Goal: Information Seeking & Learning: Learn about a topic

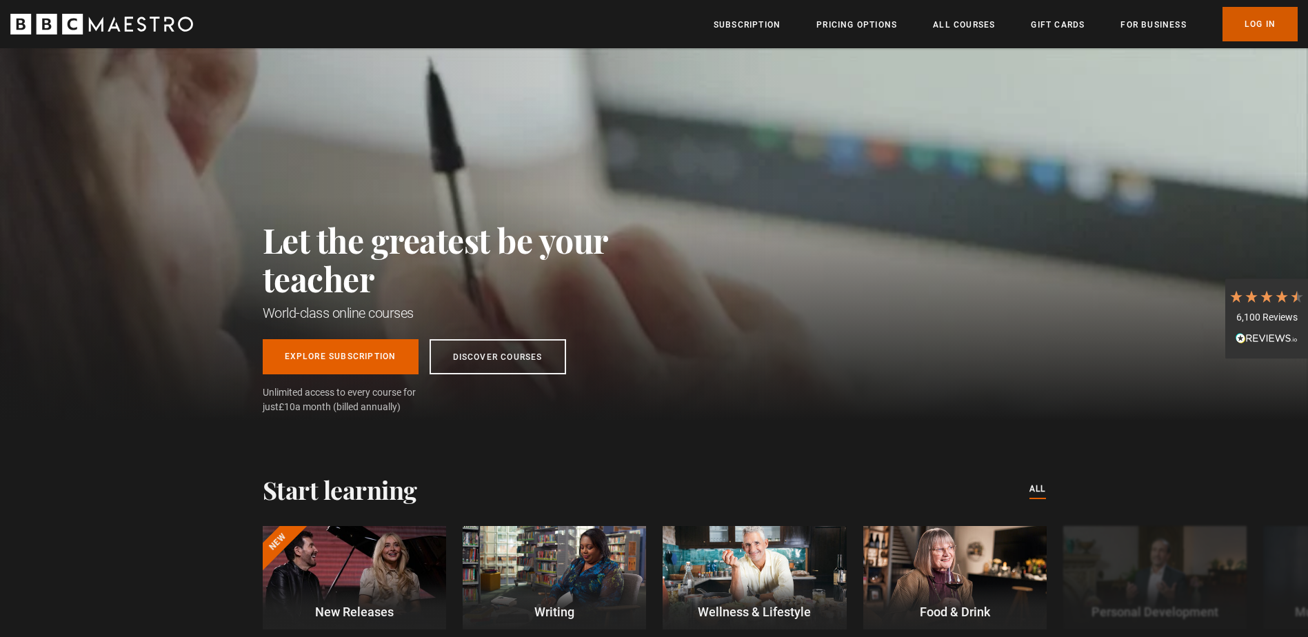
drag, startPoint x: 0, startPoint y: 0, endPoint x: 1277, endPoint y: 30, distance: 1277.6
click at [1277, 30] on link "Log In" at bounding box center [1260, 24] width 75 height 34
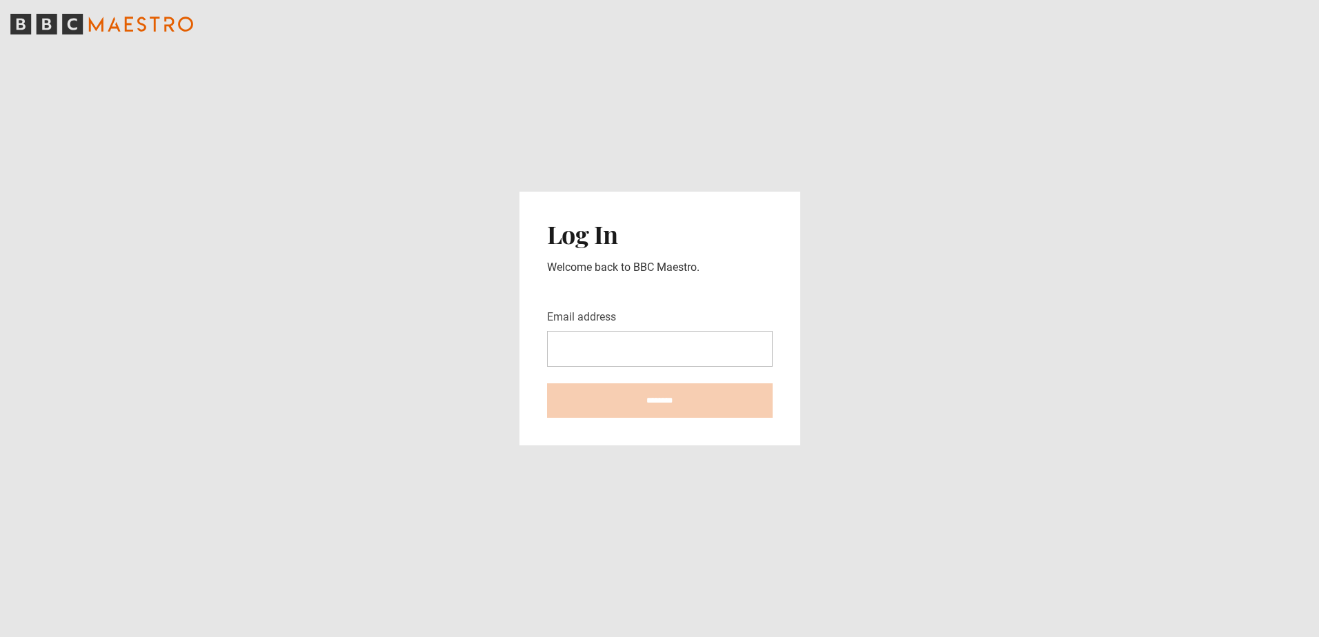
click at [585, 350] on input "Email address" at bounding box center [660, 349] width 226 height 36
type input "**********"
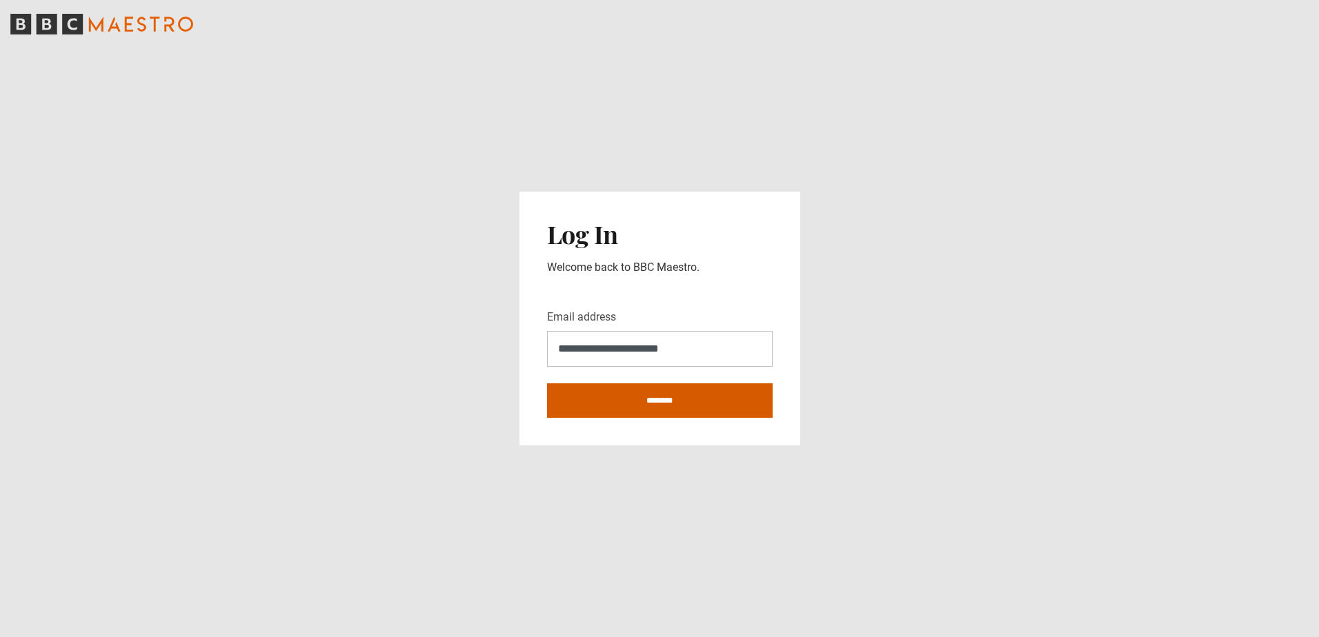
click at [632, 405] on input "********" at bounding box center [660, 400] width 226 height 34
type input "**********"
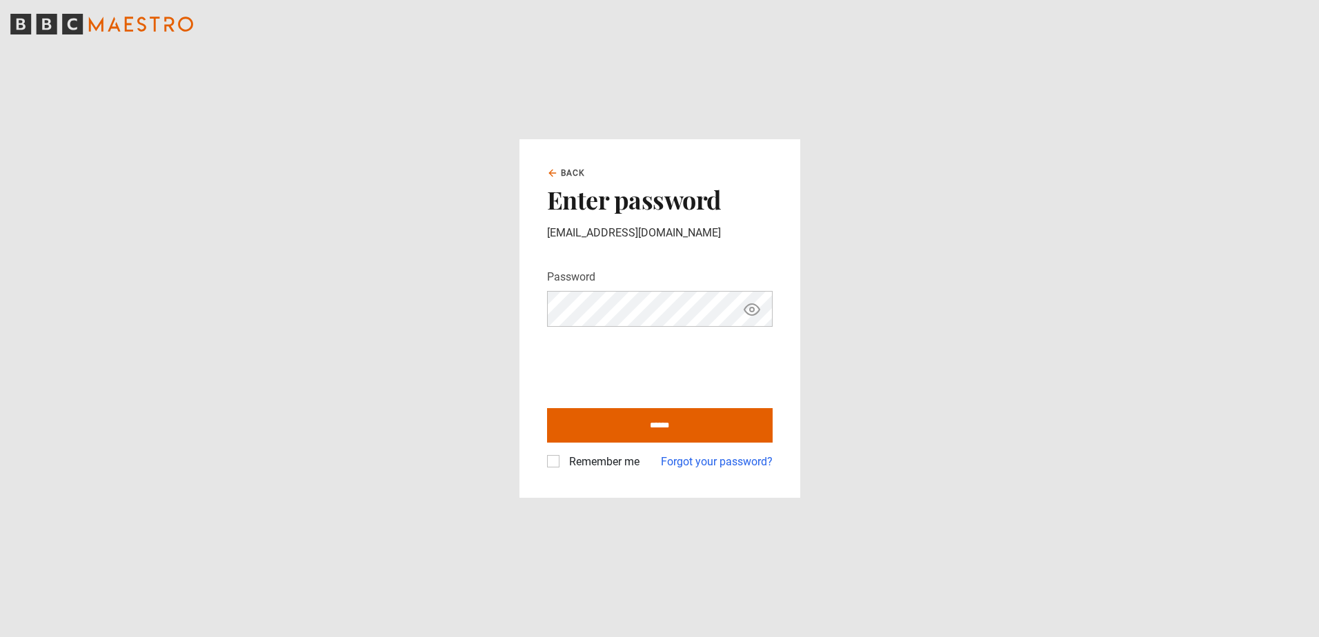
click at [563, 462] on label "Remember me" at bounding box center [601, 462] width 76 height 17
click at [603, 426] on input "******" at bounding box center [660, 425] width 226 height 34
type input "**********"
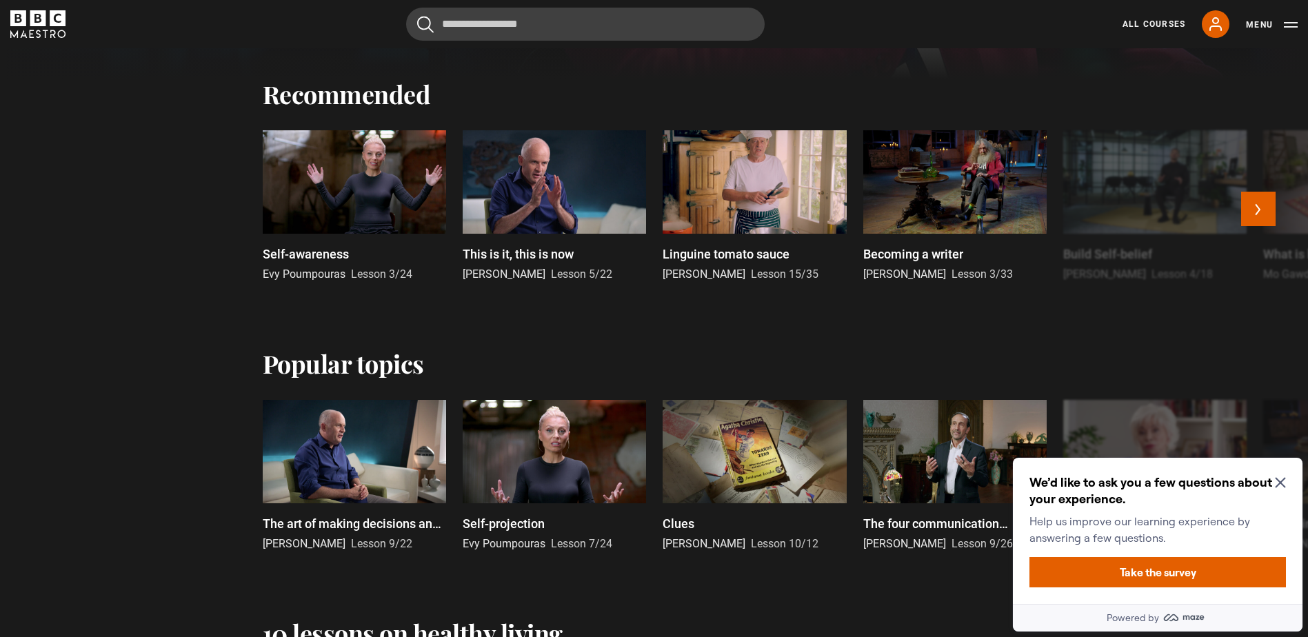
scroll to position [483, 0]
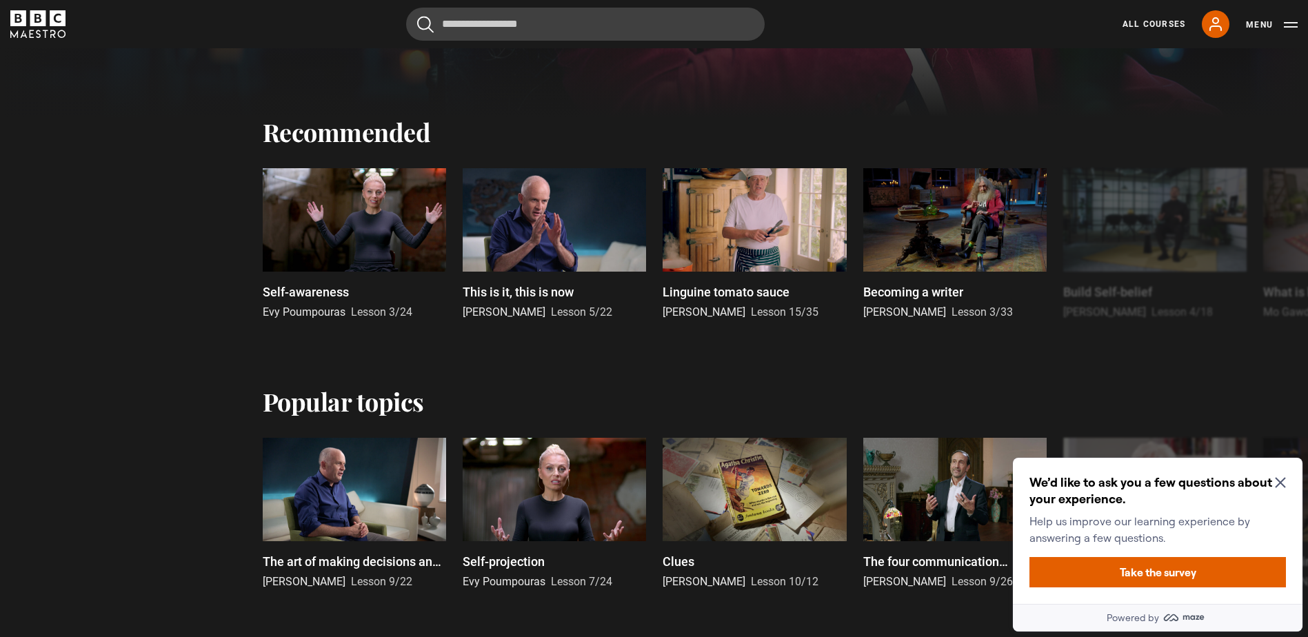
click at [1279, 481] on icon "Close Maze Prompt" at bounding box center [1280, 483] width 10 height 10
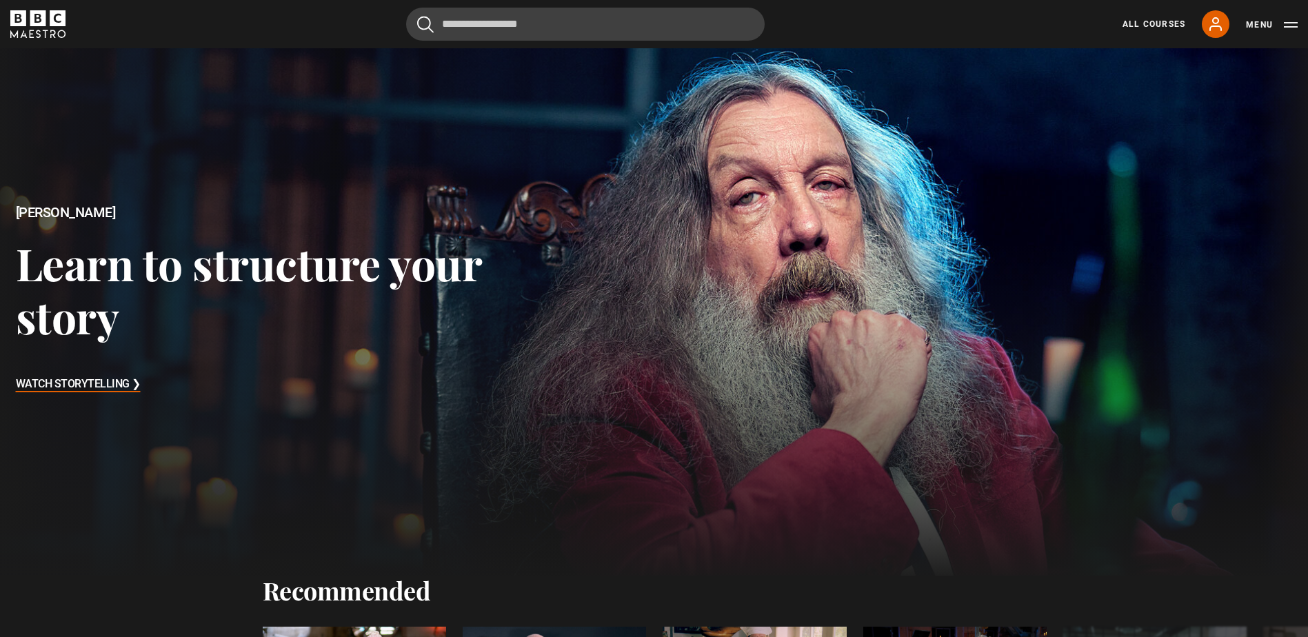
scroll to position [0, 0]
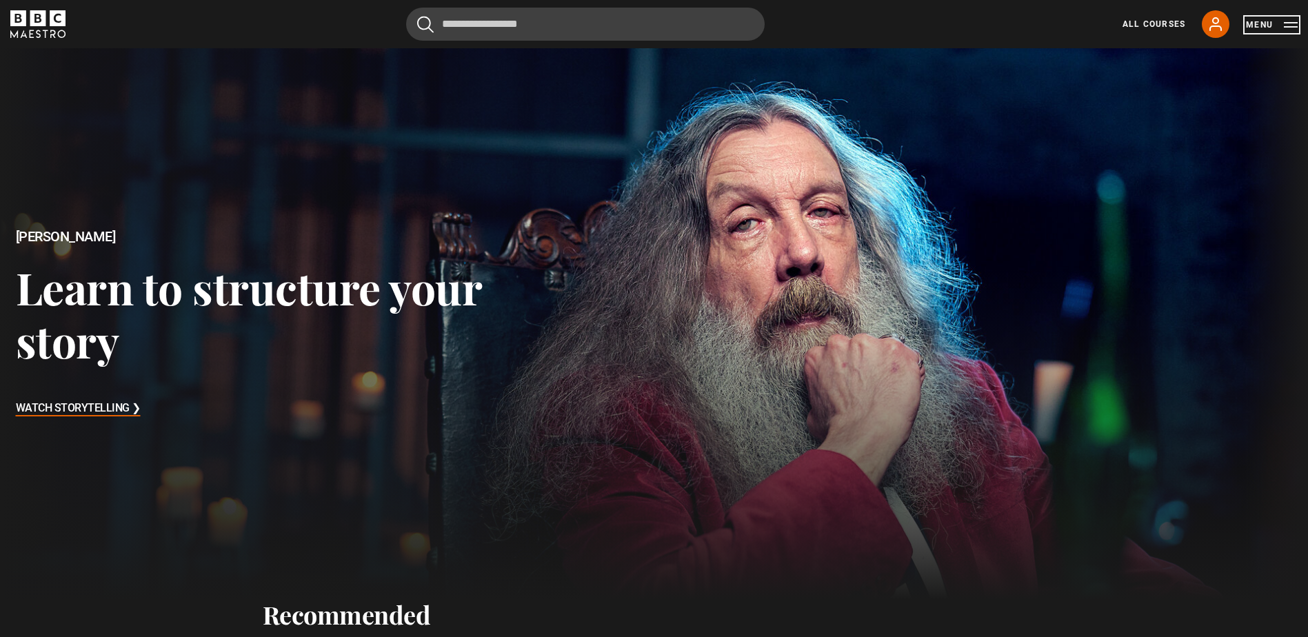
click at [1297, 26] on button "Menu" at bounding box center [1272, 25] width 52 height 14
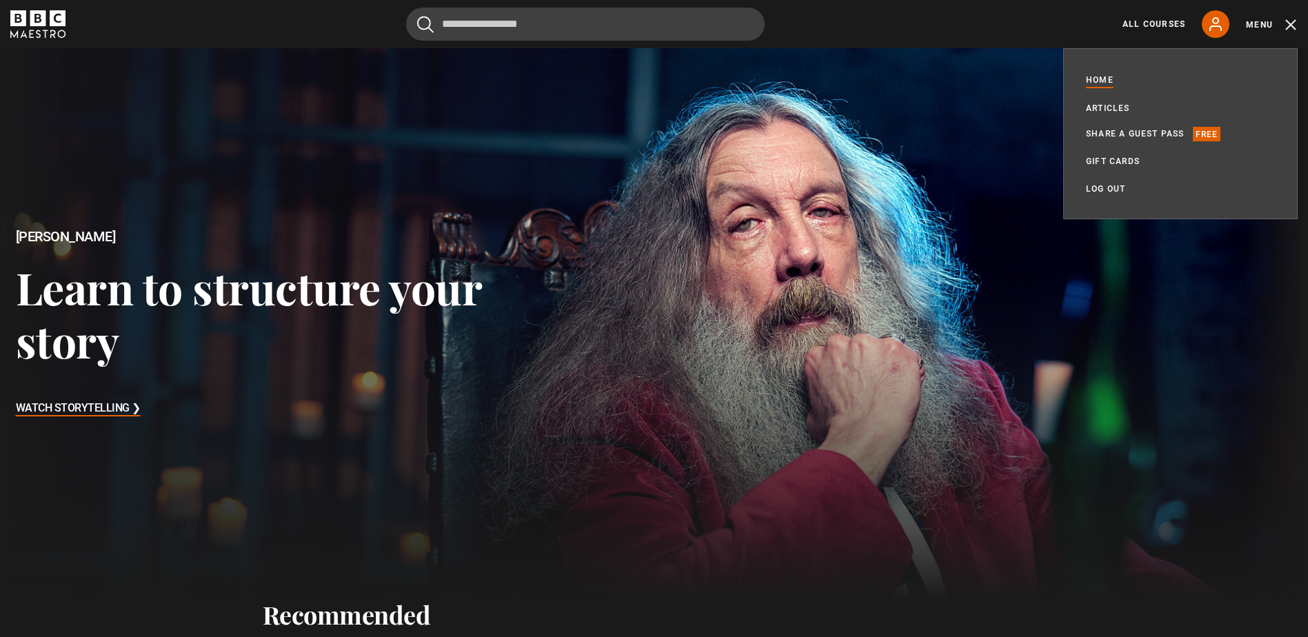
click at [248, 26] on div "Cancel Courses Previous courses Next courses Agatha Christie Writing 12 Related…" at bounding box center [654, 24] width 1288 height 33
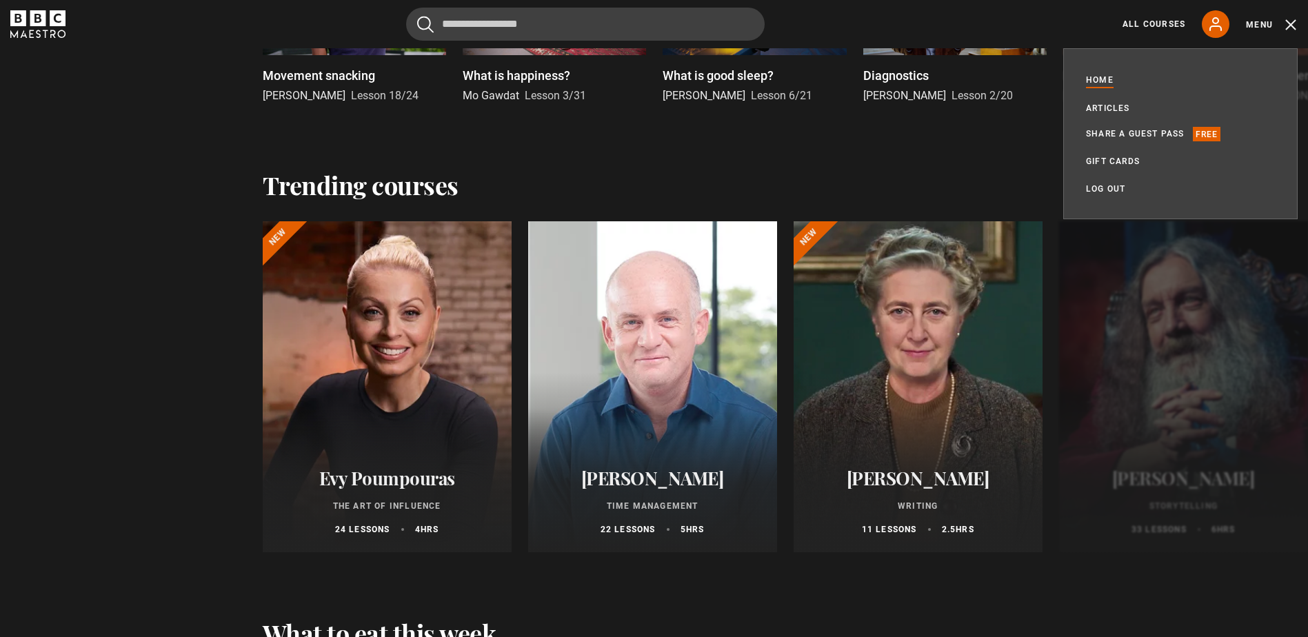
scroll to position [1241, 0]
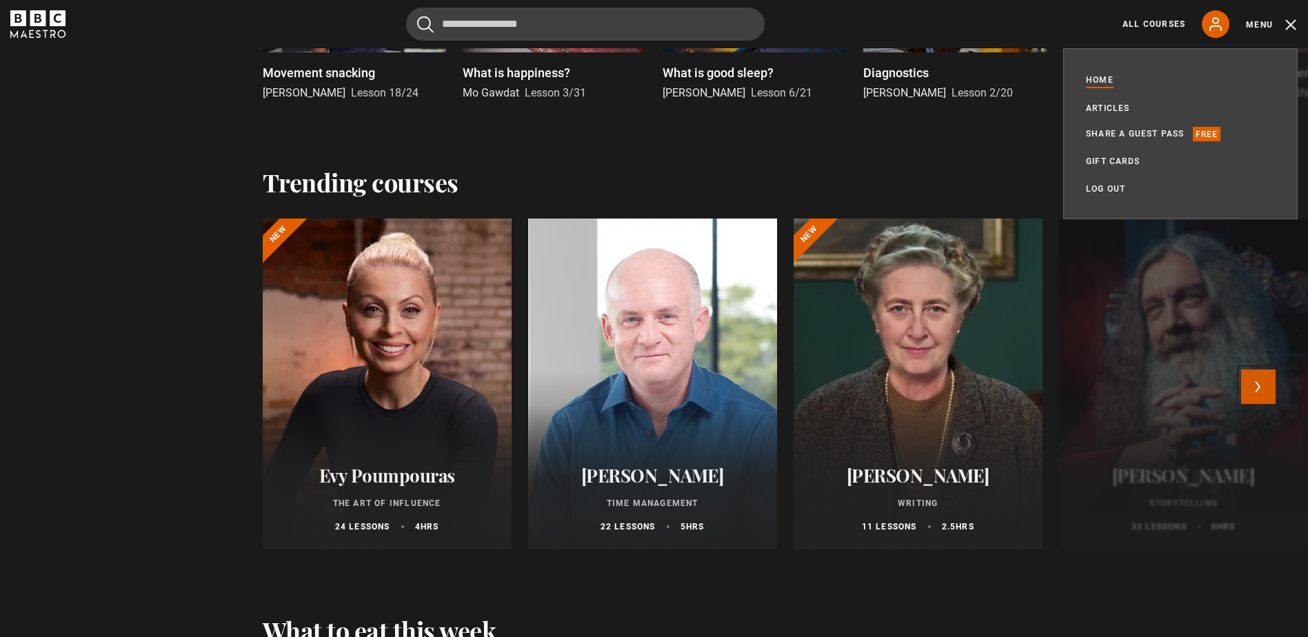
click at [1265, 385] on button "Next" at bounding box center [1258, 387] width 34 height 34
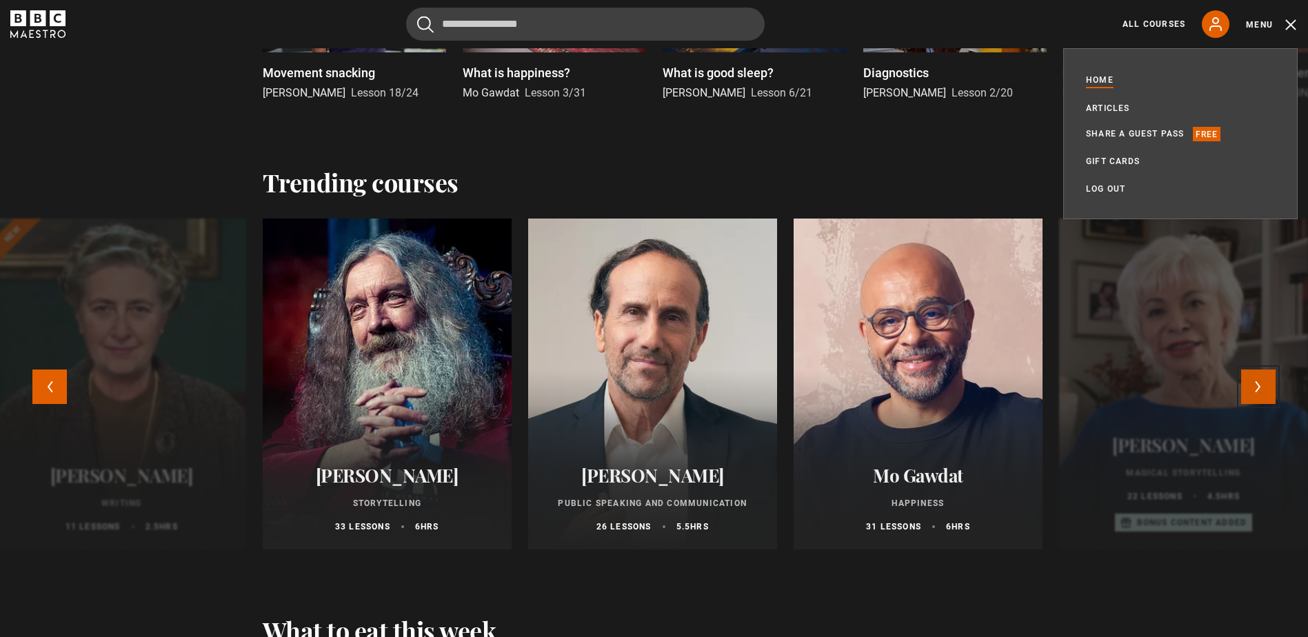
click at [1263, 387] on button "Next" at bounding box center [1258, 387] width 34 height 34
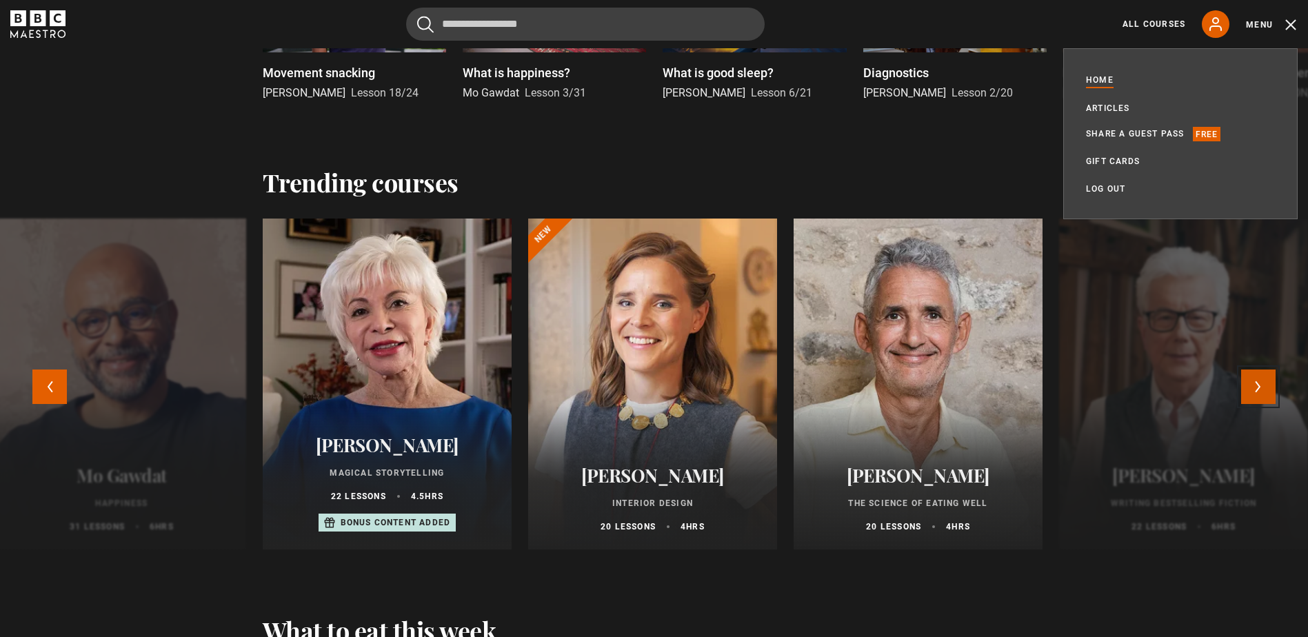
click at [1252, 388] on button "Next" at bounding box center [1258, 387] width 34 height 34
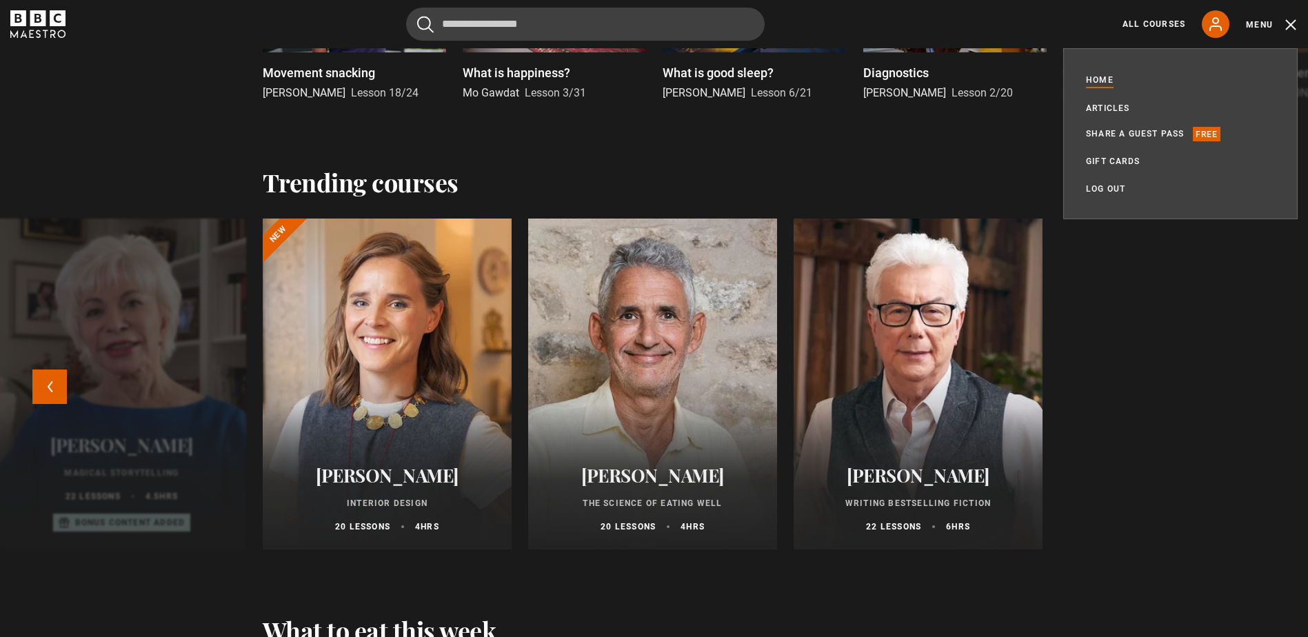
click at [968, 429] on div at bounding box center [918, 384] width 274 height 364
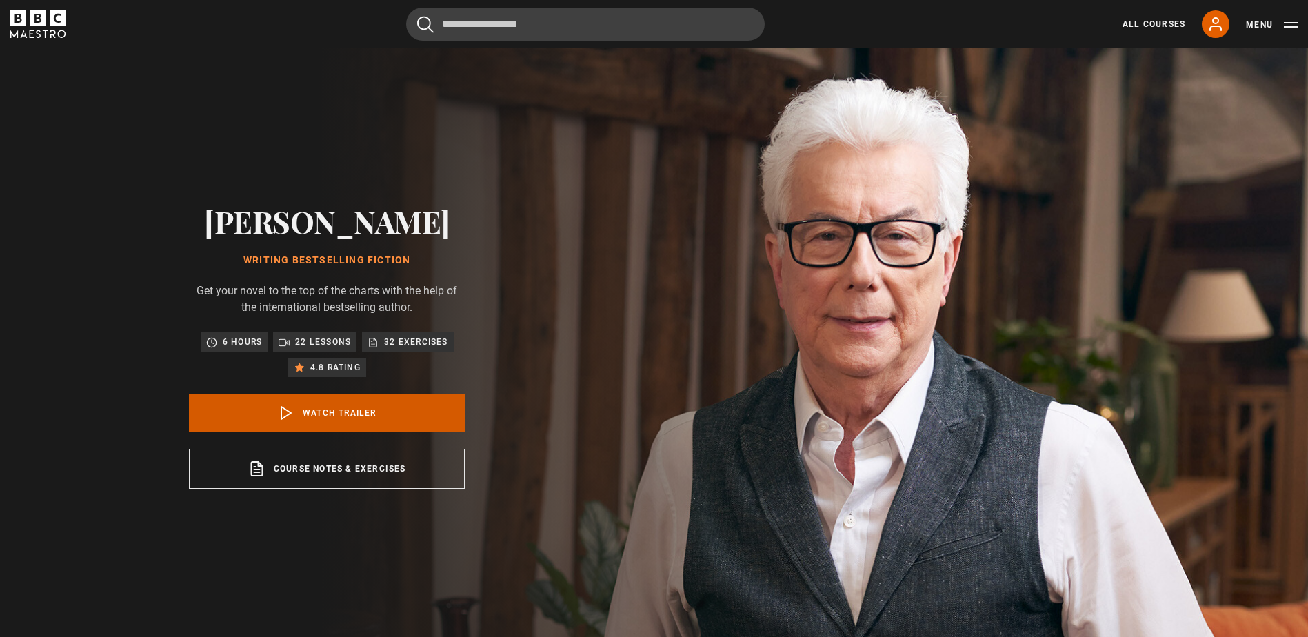
click at [370, 414] on link "Watch Trailer" at bounding box center [327, 413] width 276 height 39
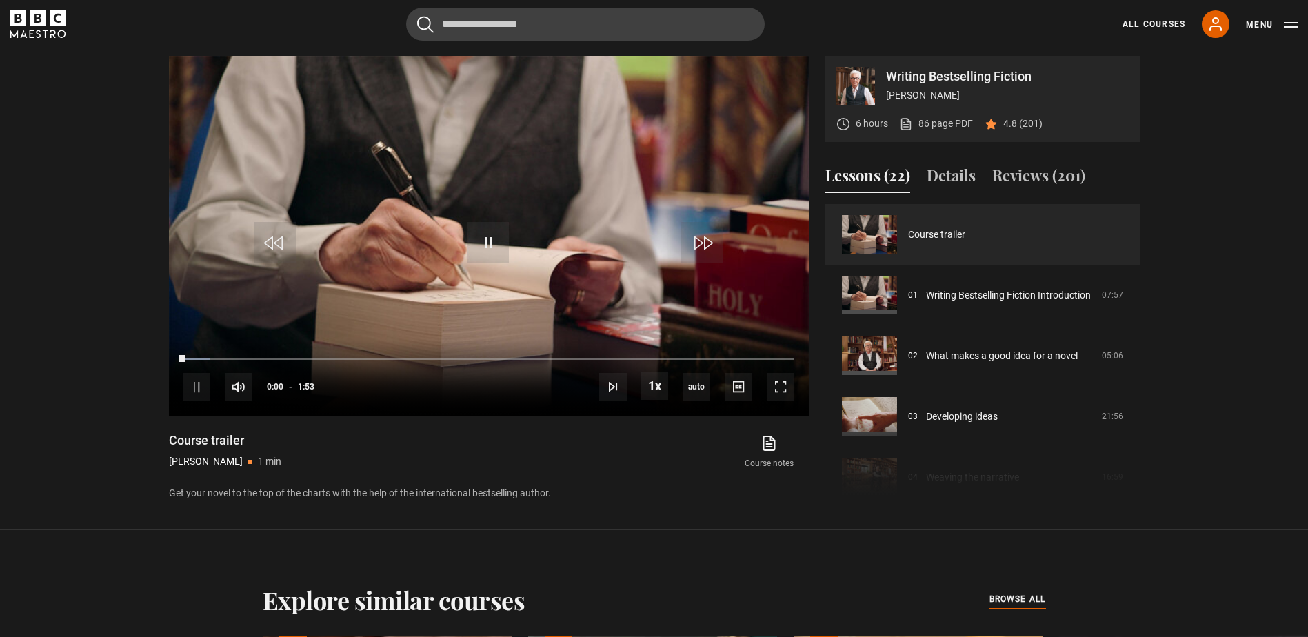
scroll to position [644, 0]
click at [741, 386] on span "Video Player" at bounding box center [739, 386] width 28 height 28
click at [768, 368] on li "English Captions" at bounding box center [741, 366] width 83 height 18
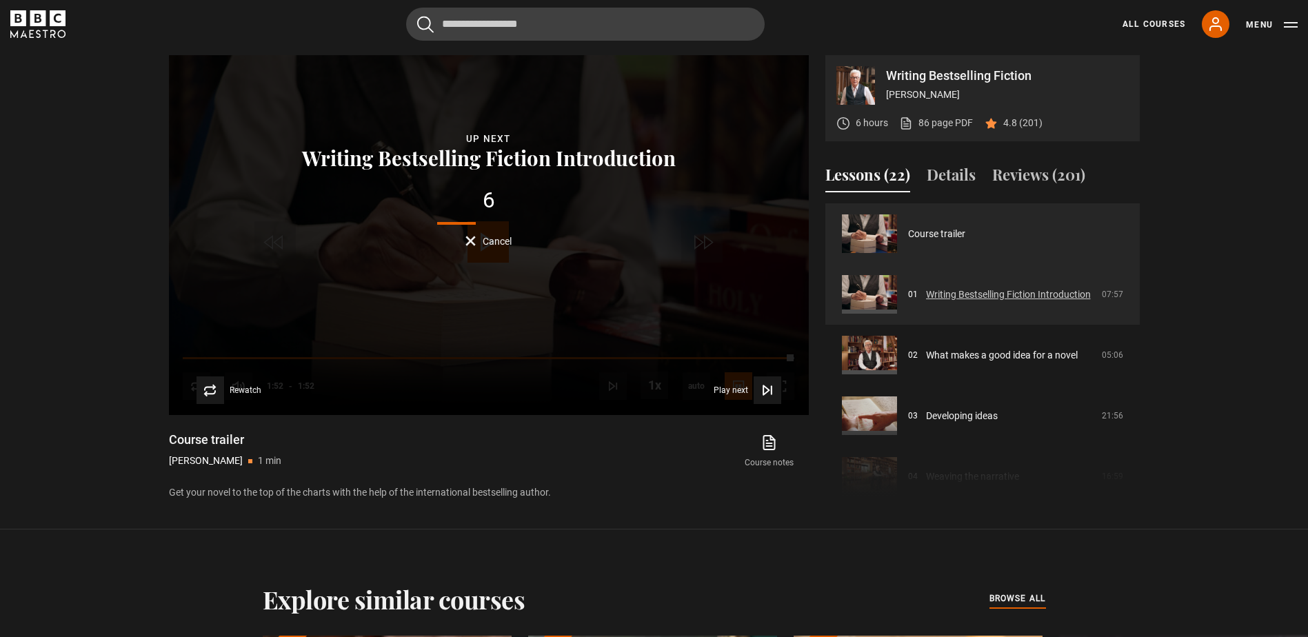
click at [990, 299] on link "Writing Bestselling Fiction Introduction" at bounding box center [1008, 295] width 165 height 14
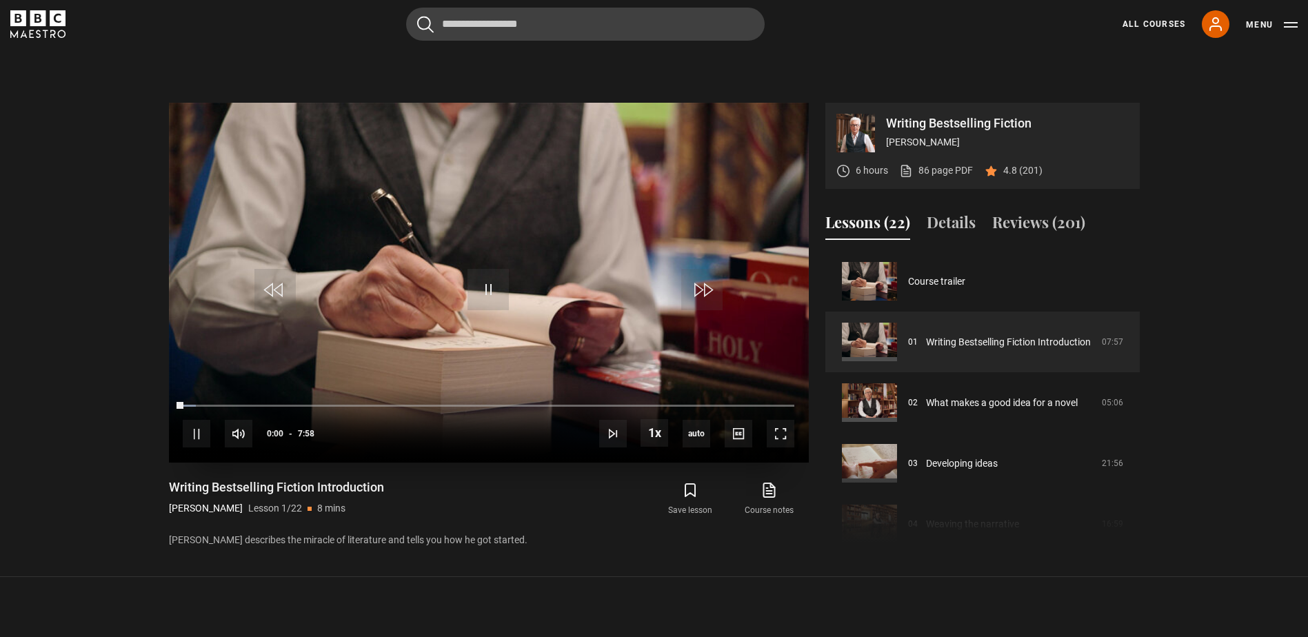
scroll to position [575, 0]
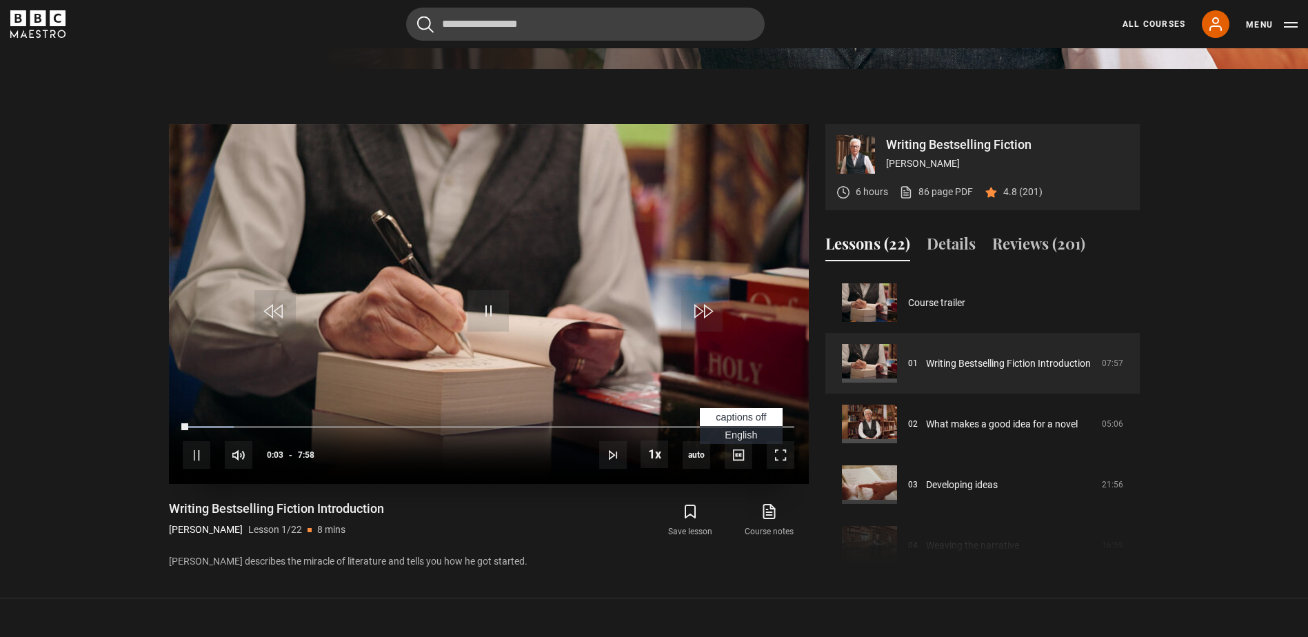
click at [743, 434] on span "English Captions" at bounding box center [741, 435] width 32 height 11
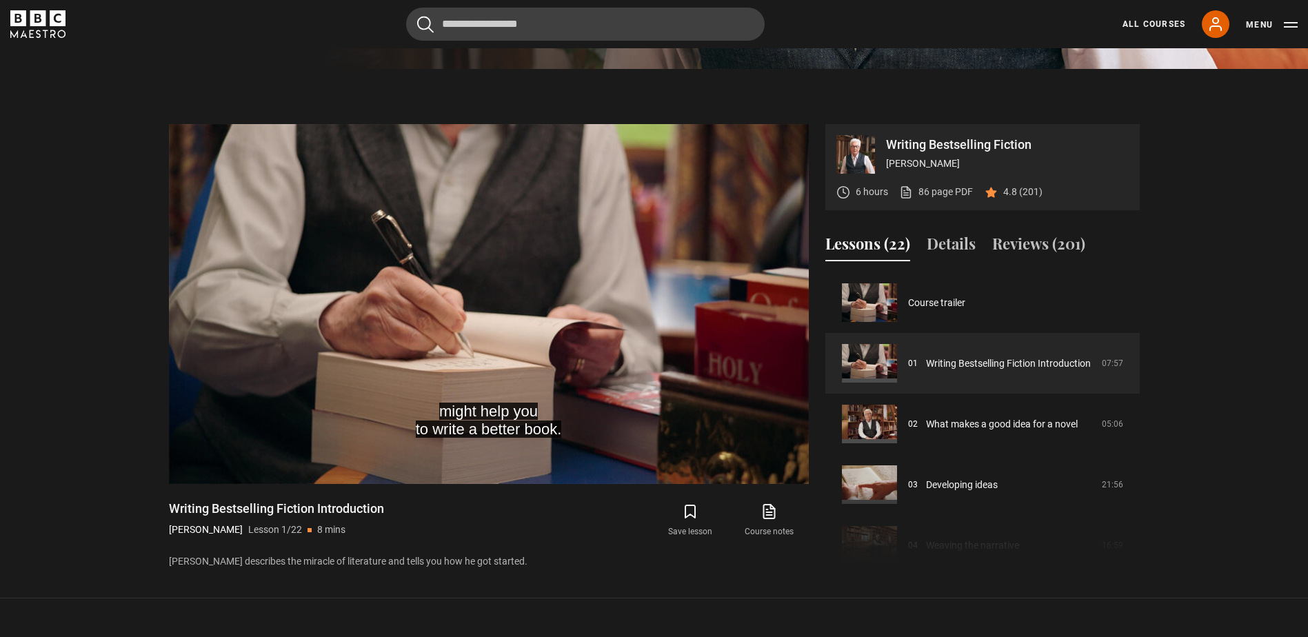
drag, startPoint x: 214, startPoint y: 529, endPoint x: 165, endPoint y: 530, distance: 49.7
click at [165, 530] on div "Writing Bestselling Fiction [PERSON_NAME] 6 hours 86 page PDF (opens in new tab…" at bounding box center [654, 347] width 993 height 446
drag, startPoint x: 165, startPoint y: 530, endPoint x: 172, endPoint y: 530, distance: 7.6
copy p "[PERSON_NAME]"
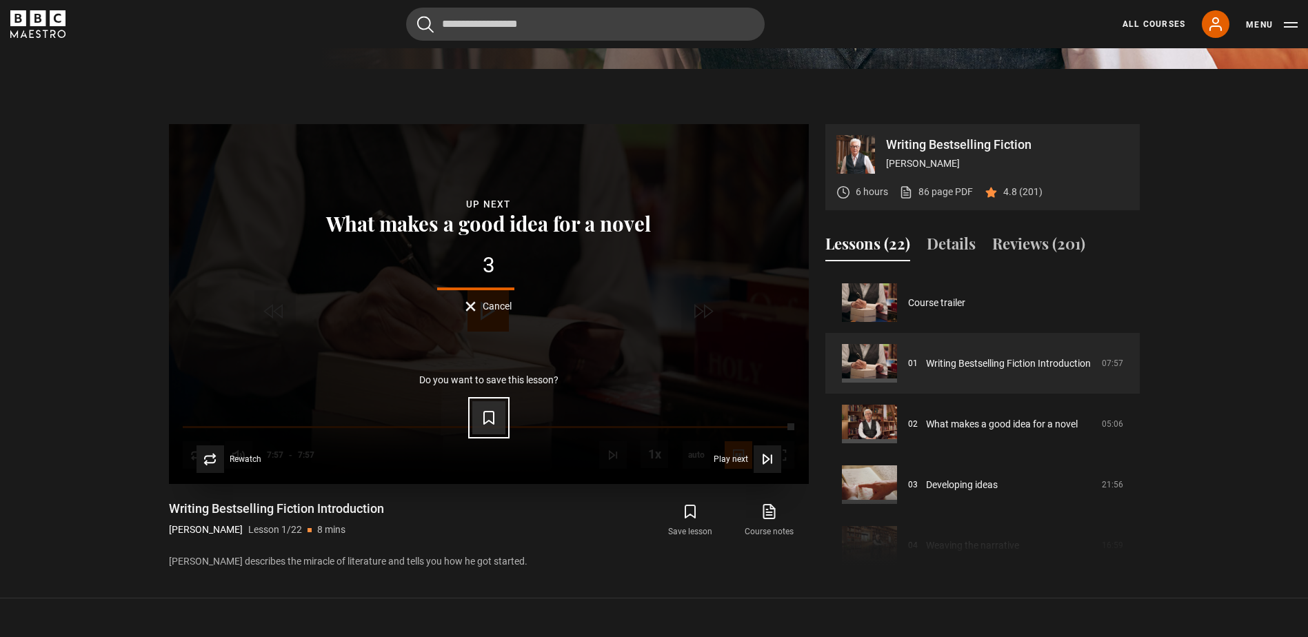
click at [483, 418] on icon "Video Player" at bounding box center [489, 418] width 17 height 17
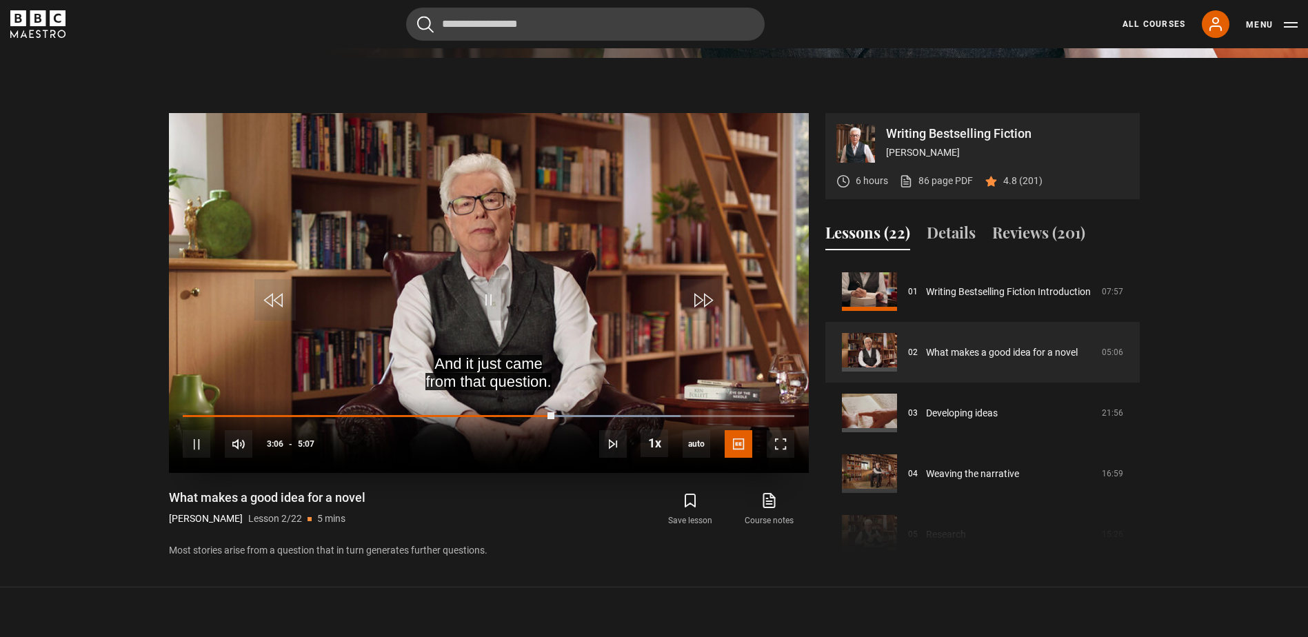
scroll to position [575, 0]
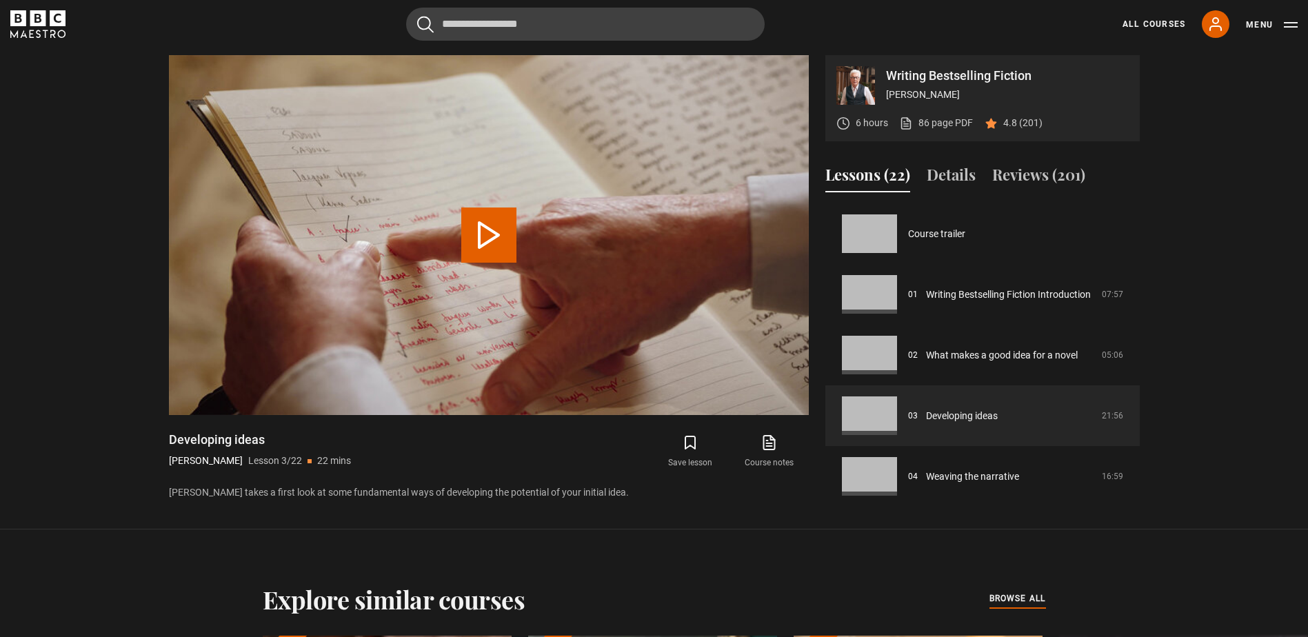
scroll to position [121, 0]
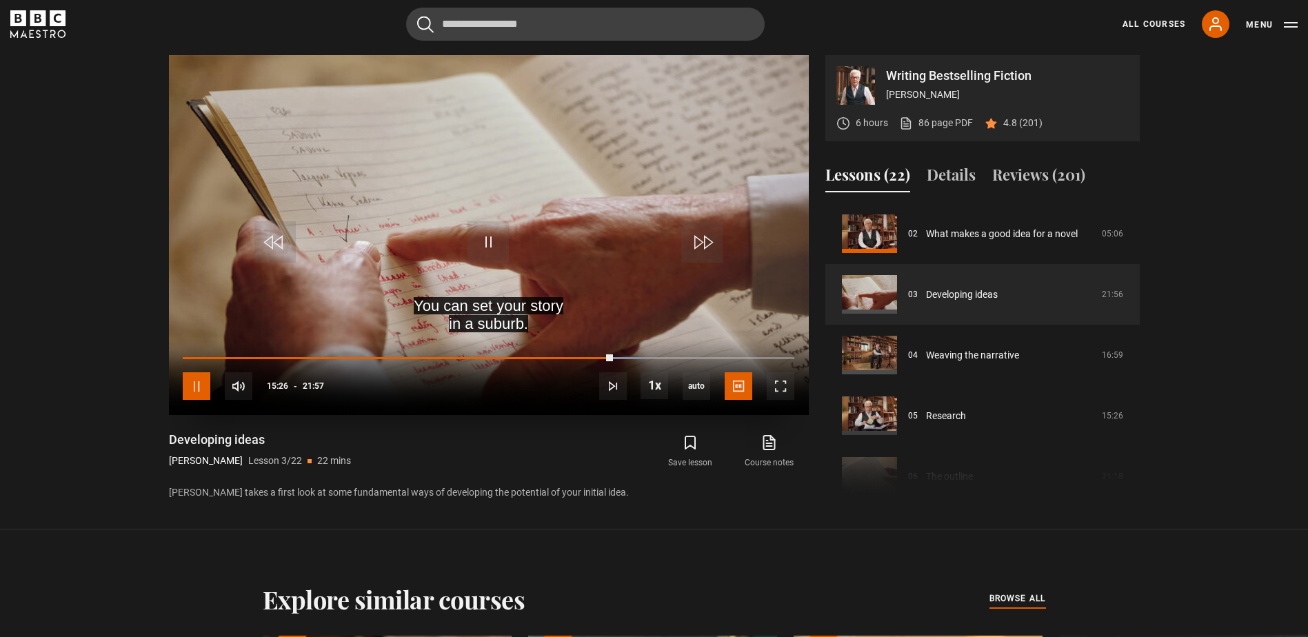
click at [192, 386] on span "Video Player" at bounding box center [197, 386] width 28 height 28
click at [190, 379] on span "Video Player" at bounding box center [197, 386] width 28 height 28
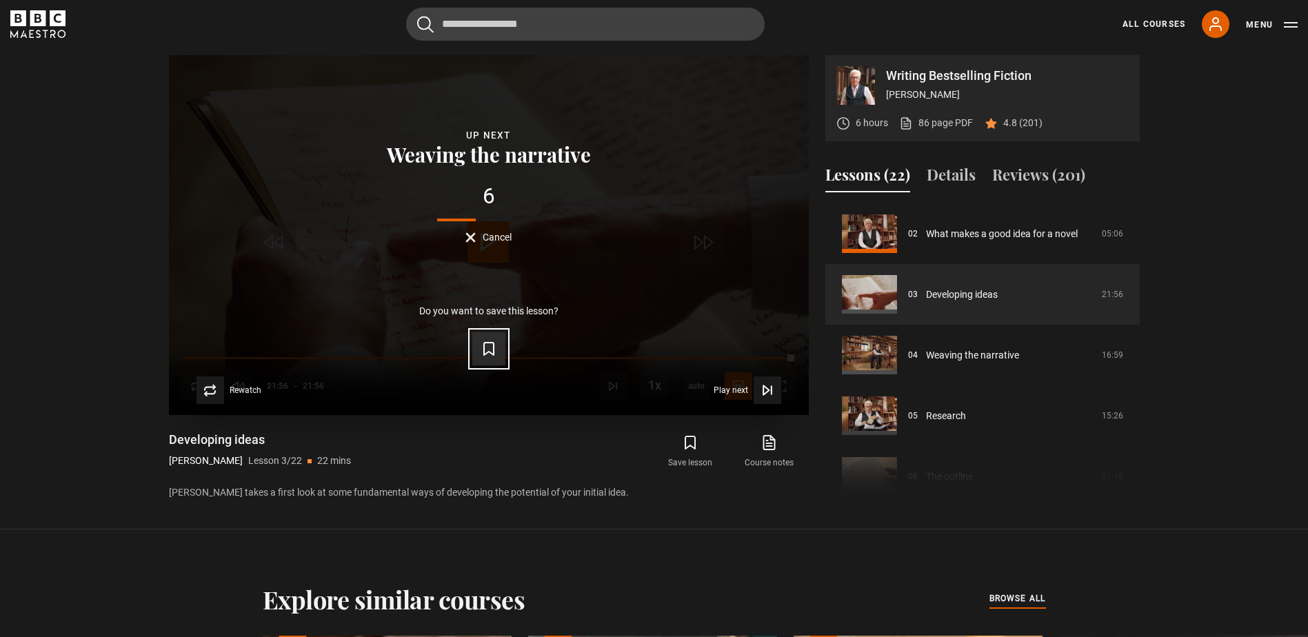
click at [492, 346] on icon "Video Player" at bounding box center [489, 349] width 17 height 17
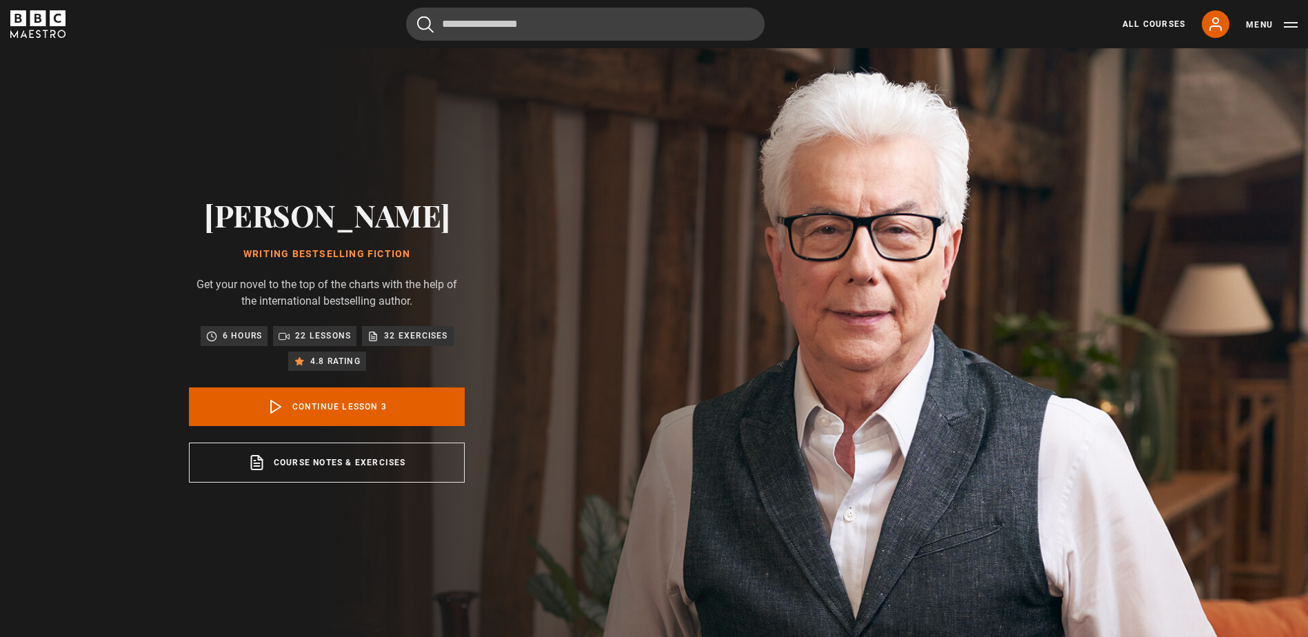
scroll to position [0, 0]
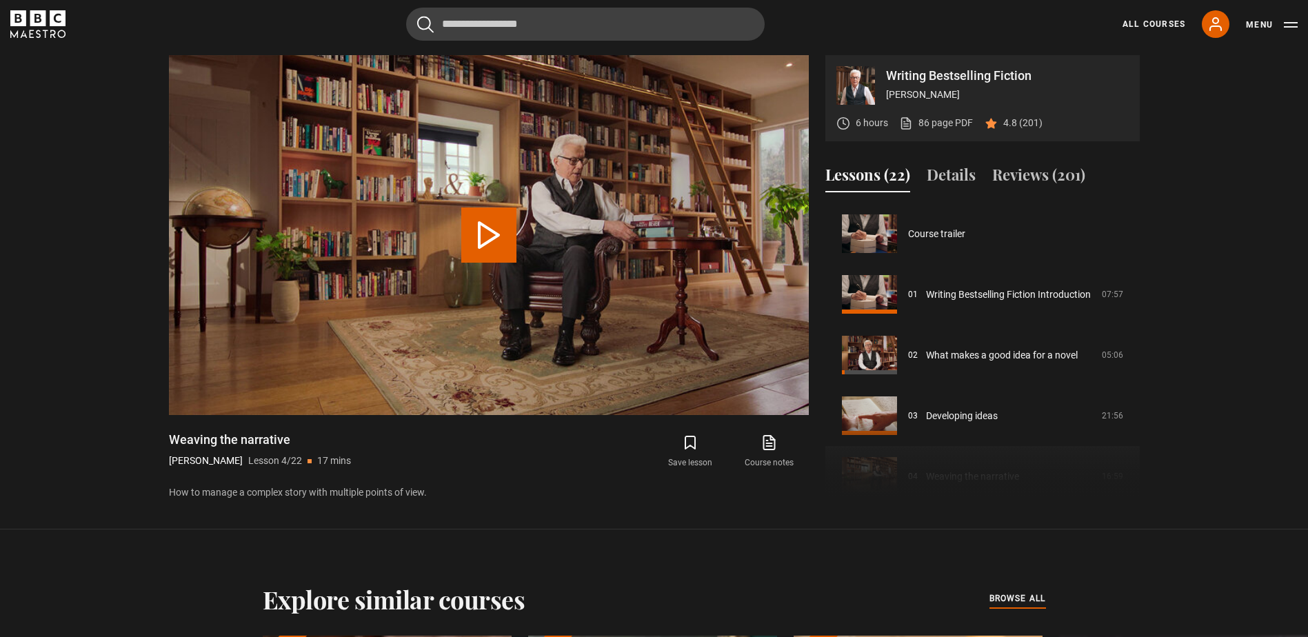
scroll to position [182, 0]
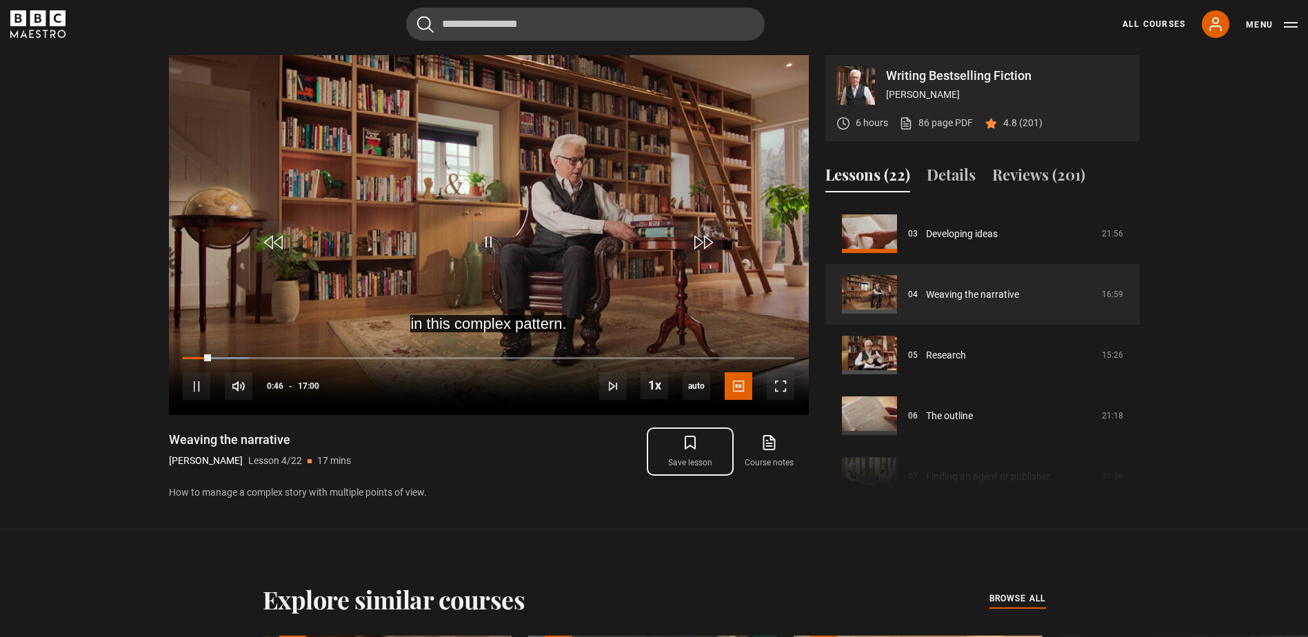
click at [695, 441] on icon "submit" at bounding box center [690, 443] width 10 height 12
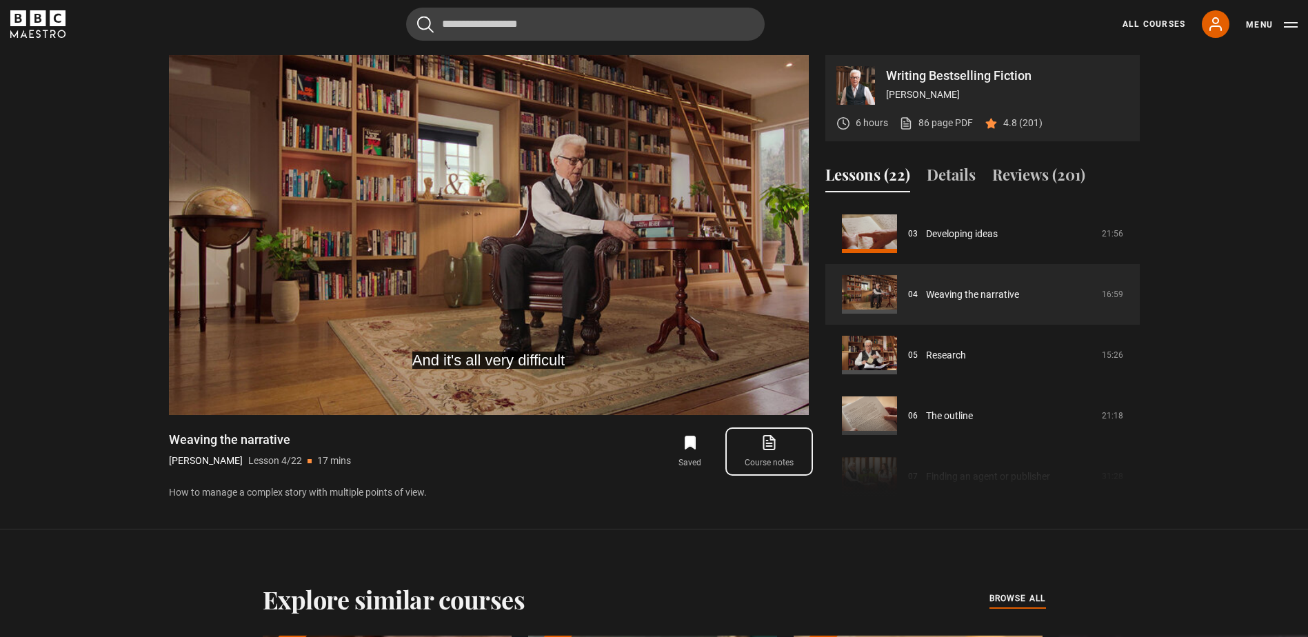
click at [762, 437] on icon at bounding box center [769, 442] width 17 height 17
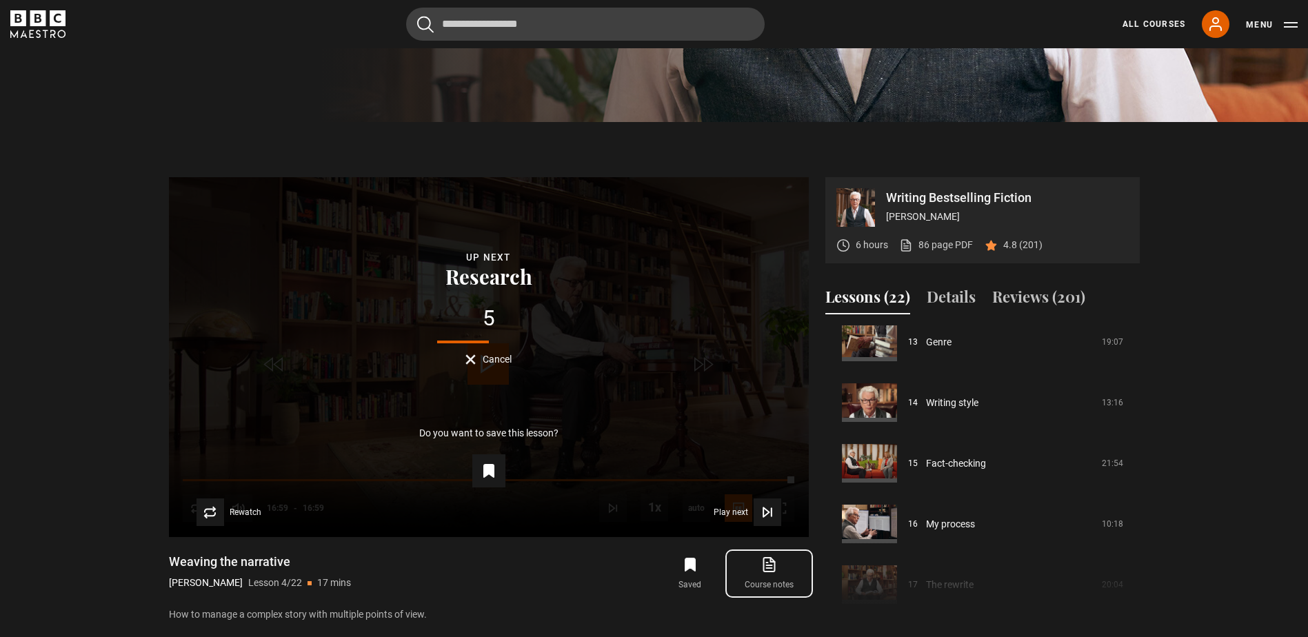
scroll to position [575, 0]
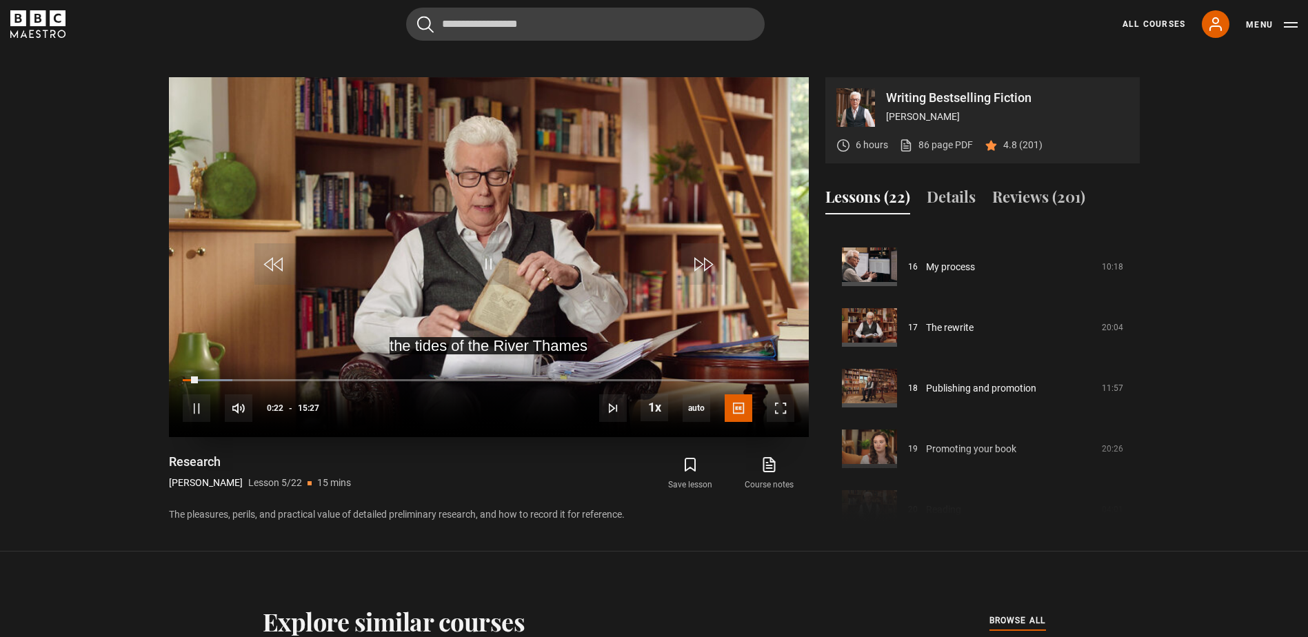
scroll to position [575, 0]
